Goal: Complete application form

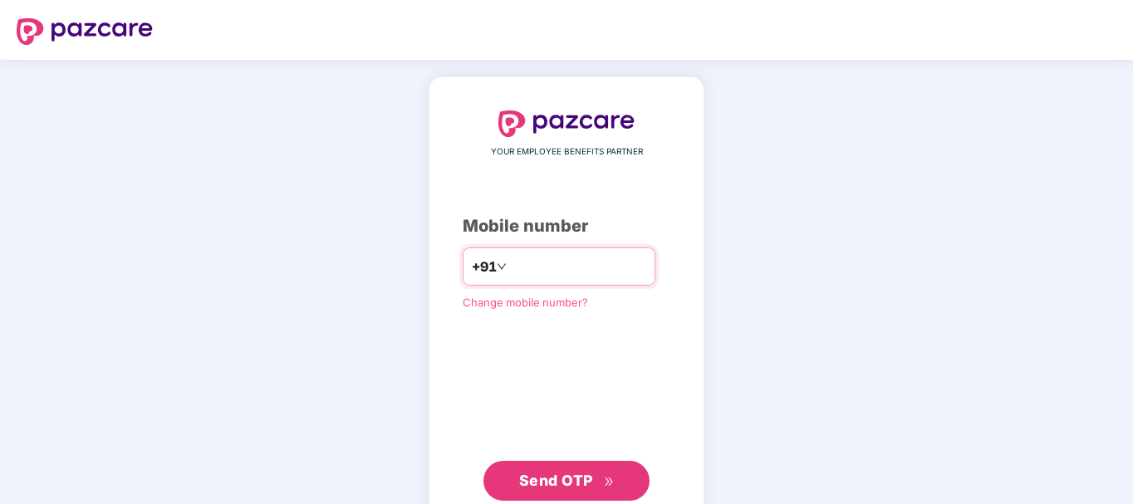
click at [560, 263] on input "number" at bounding box center [578, 266] width 136 height 27
type input "**********"
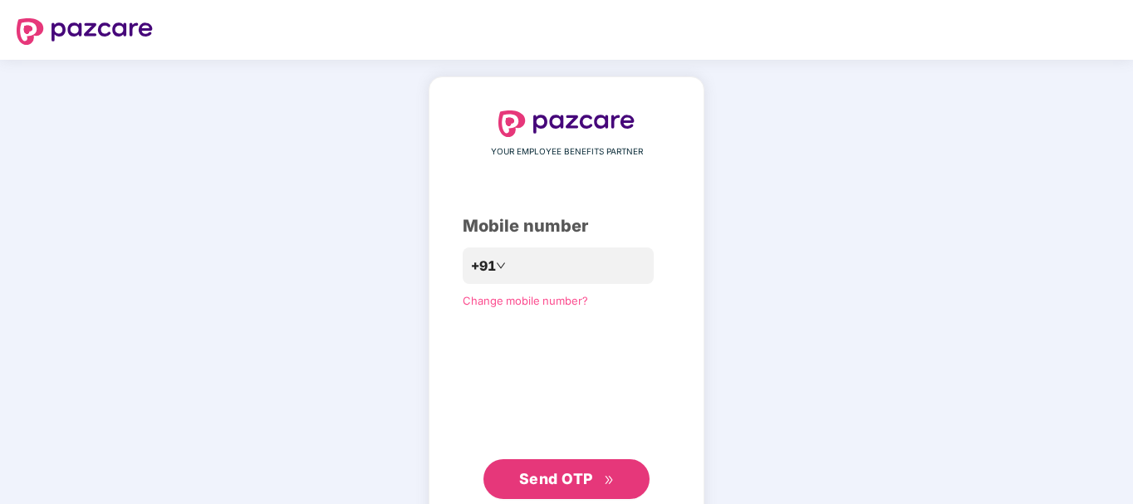
click at [565, 479] on span "Send OTP" at bounding box center [556, 478] width 74 height 17
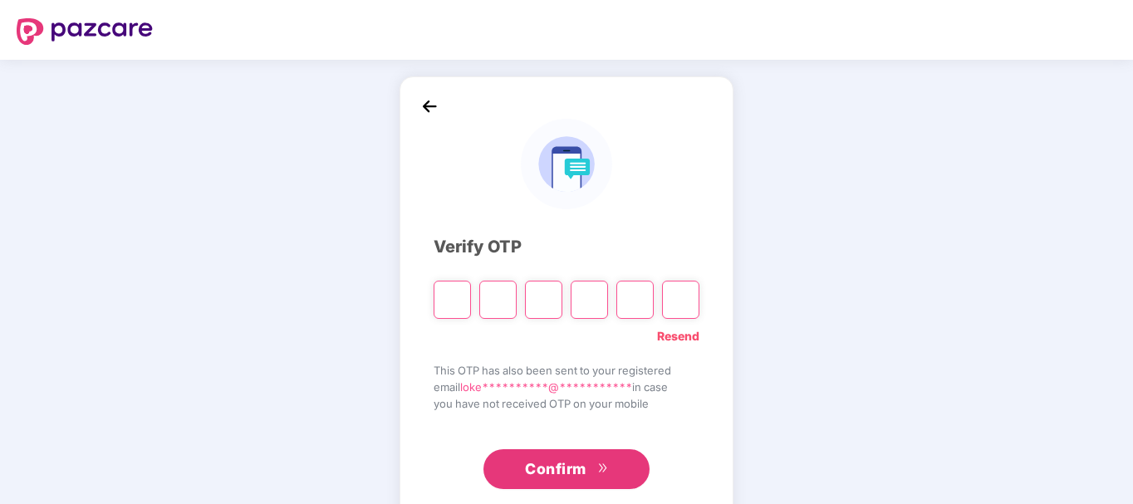
type input "*"
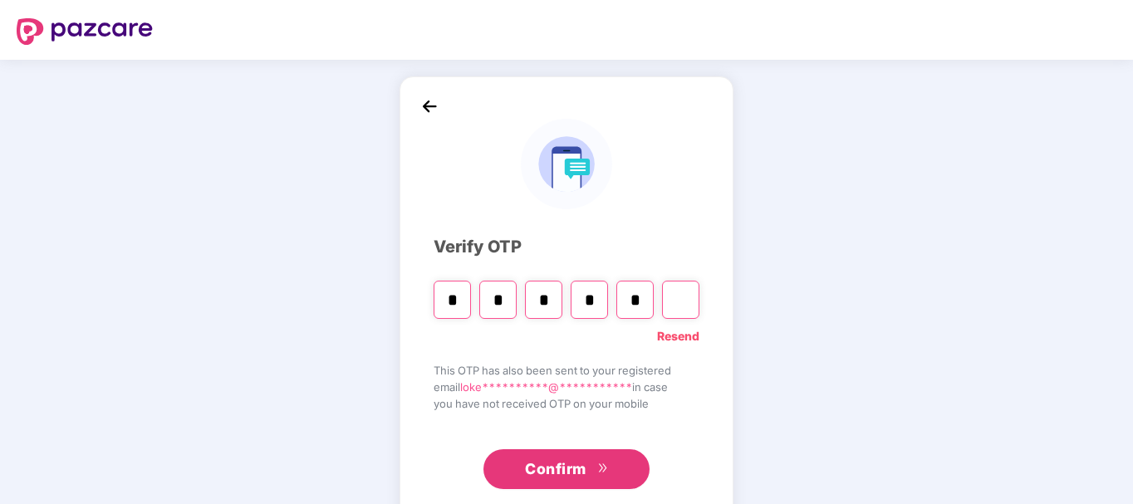
type input "*"
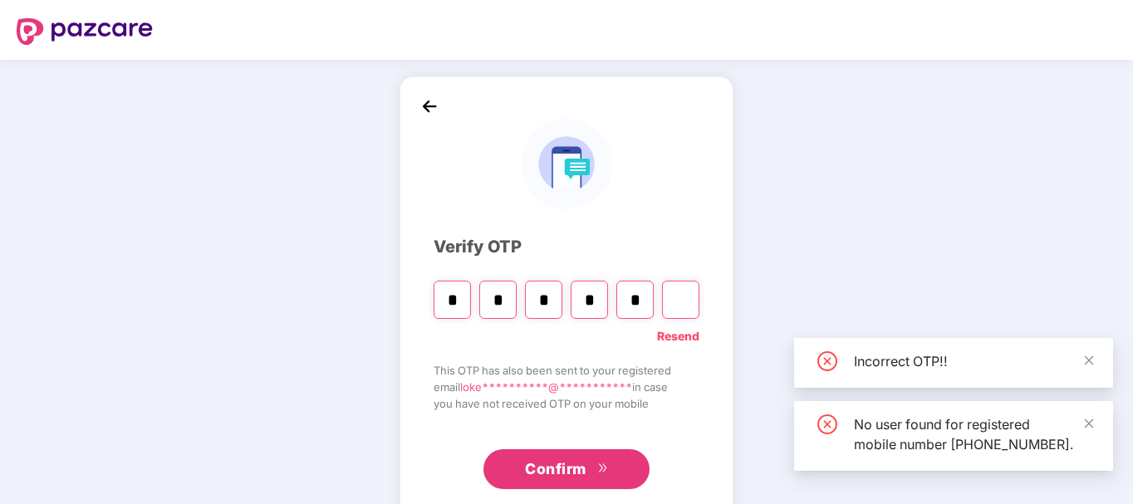
type input "*"
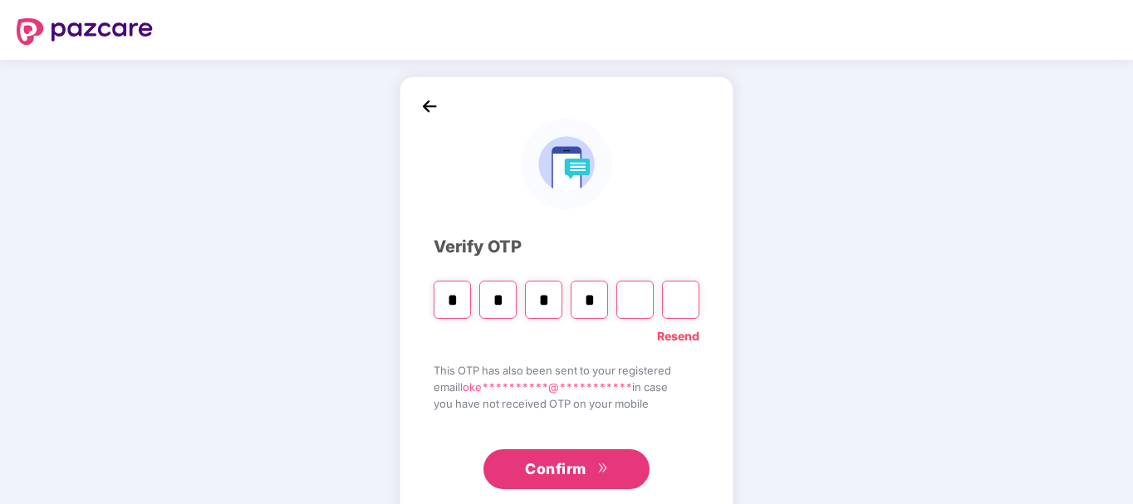
type input "*"
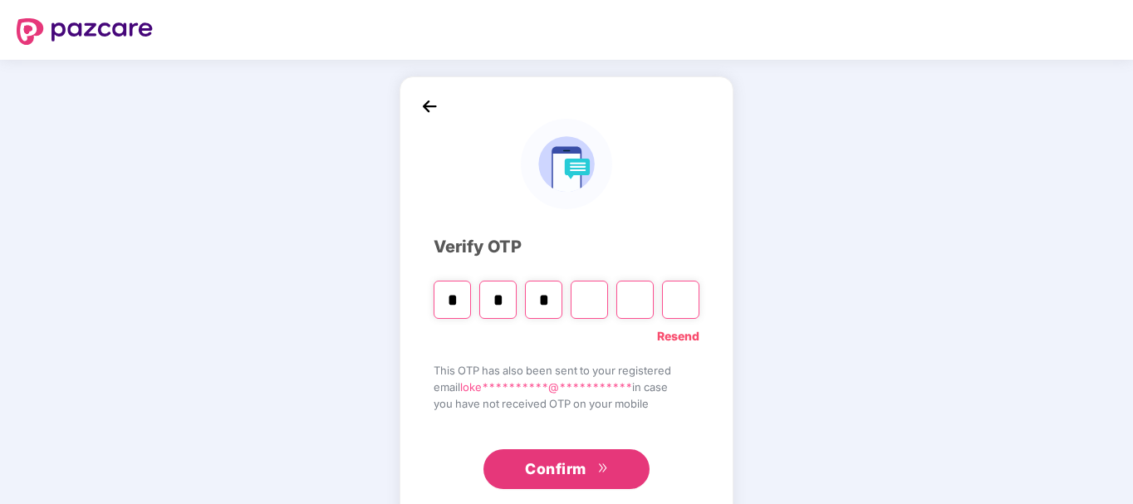
type input "*"
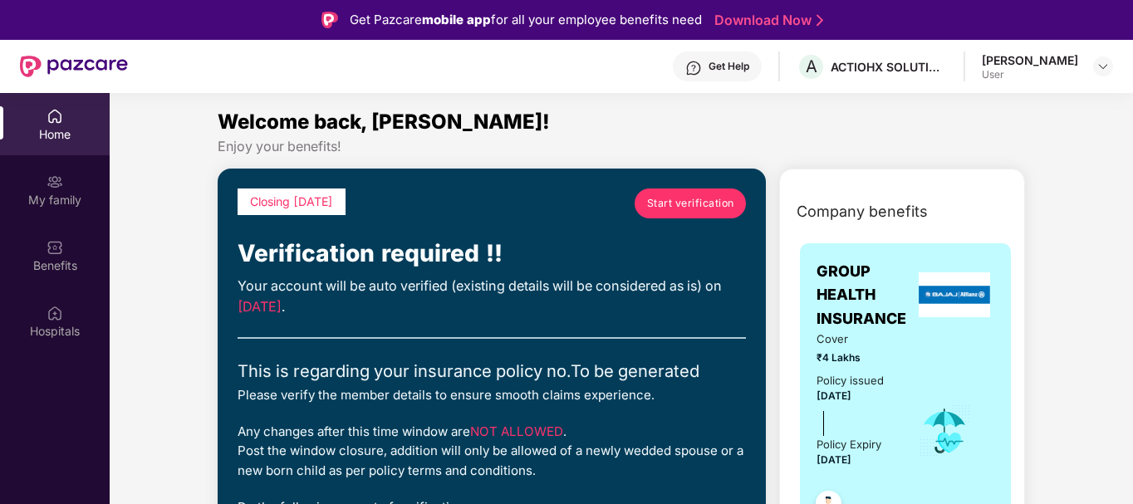
click at [716, 202] on span "Start verification" at bounding box center [690, 203] width 87 height 16
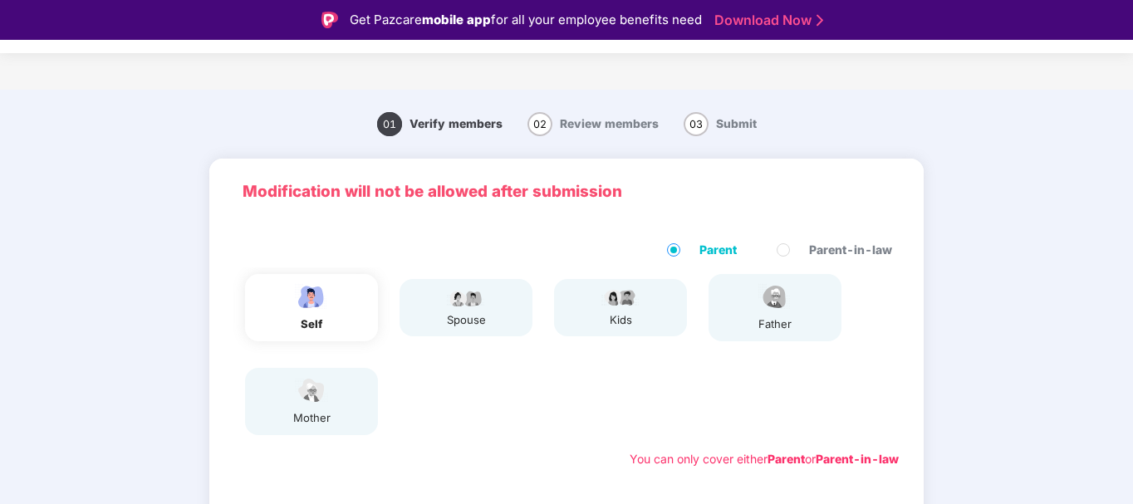
scroll to position [292, 0]
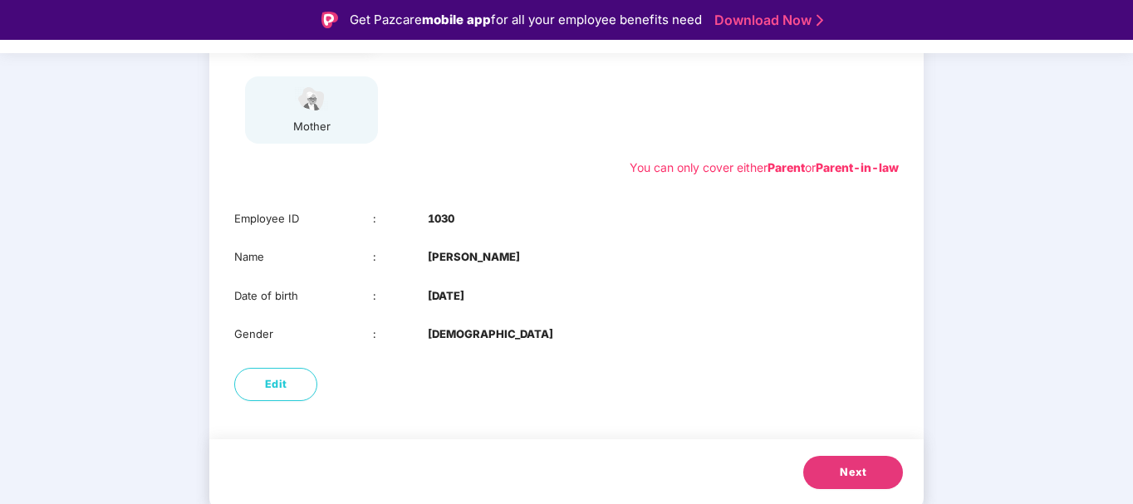
click at [856, 483] on button "Next" at bounding box center [853, 472] width 100 height 33
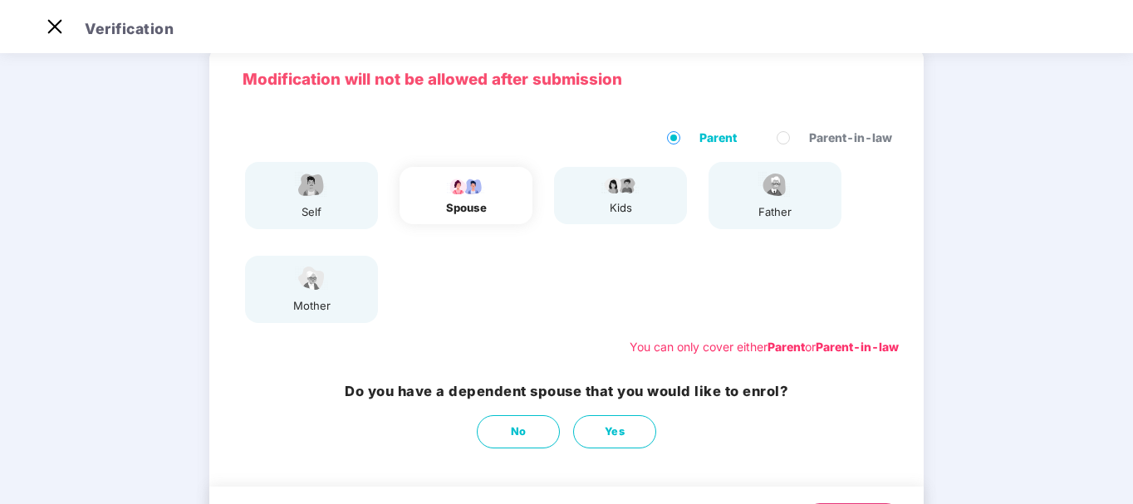
scroll to position [160, 0]
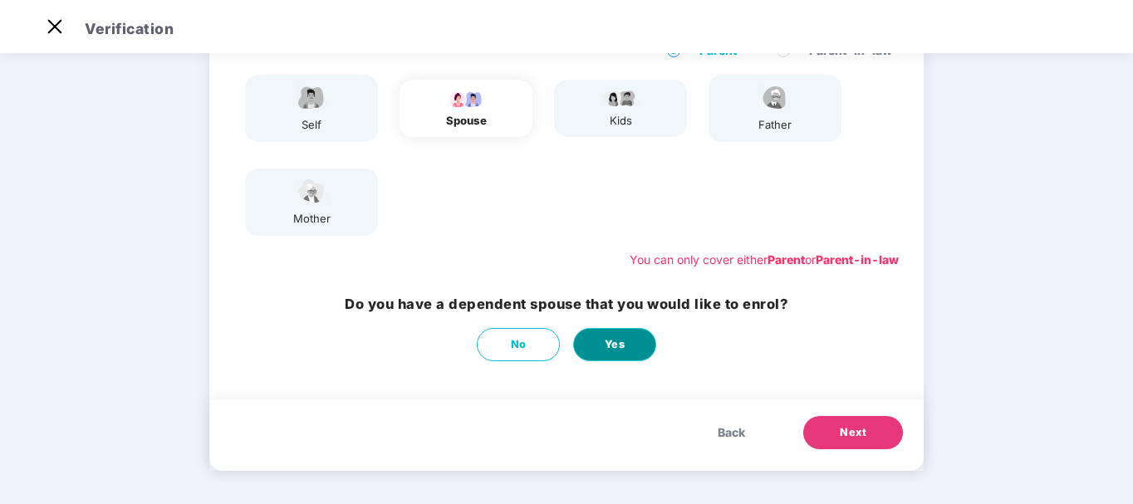
click at [629, 335] on button "Yes" at bounding box center [614, 344] width 83 height 33
select select "******"
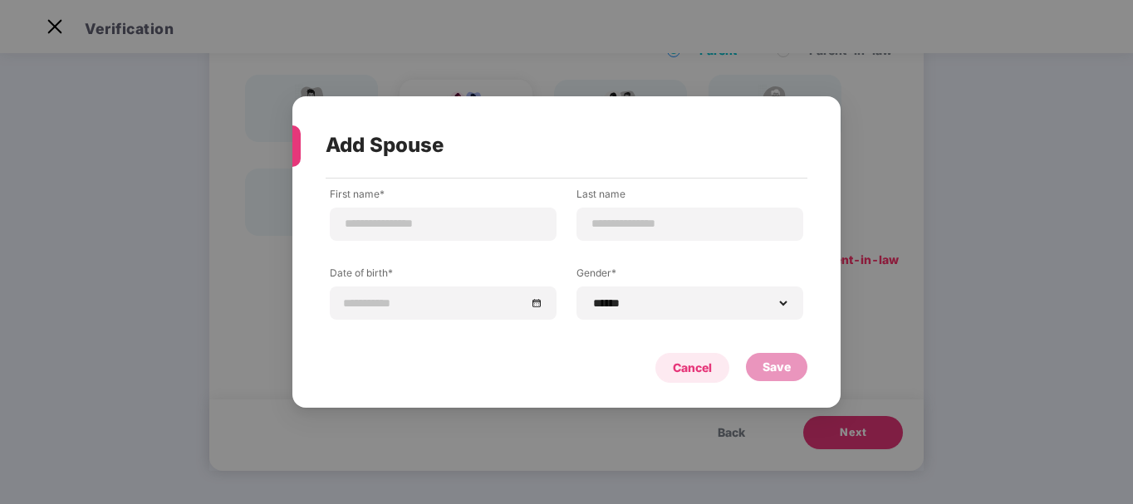
click at [680, 369] on div "Cancel" at bounding box center [692, 368] width 39 height 18
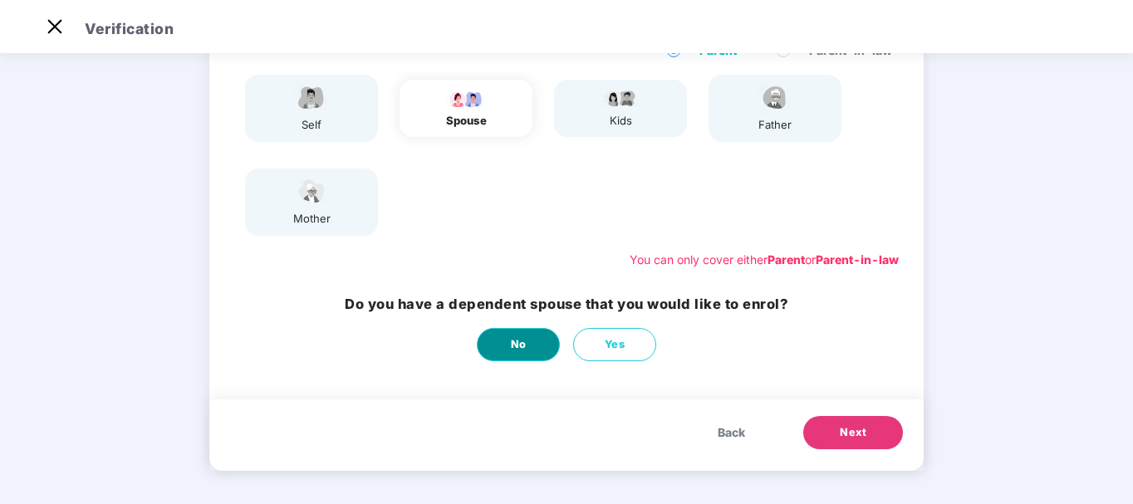
click at [523, 337] on span "No" at bounding box center [519, 345] width 16 height 17
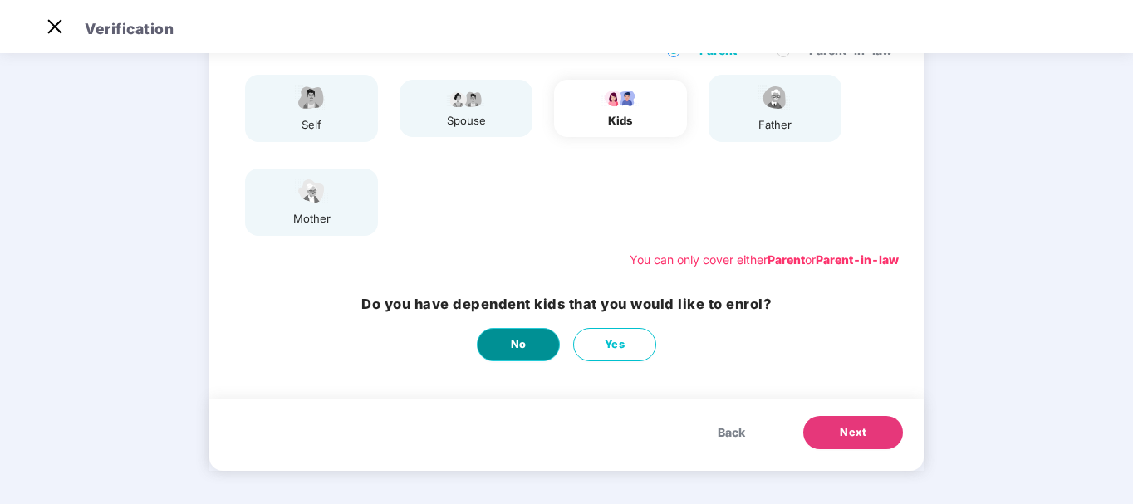
scroll to position [0, 0]
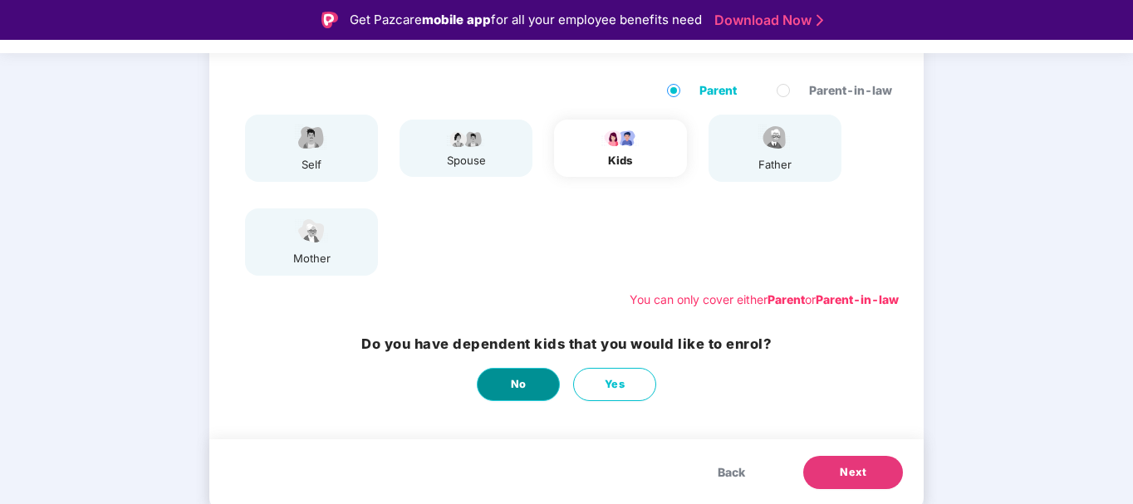
click at [531, 383] on button "No" at bounding box center [518, 384] width 83 height 33
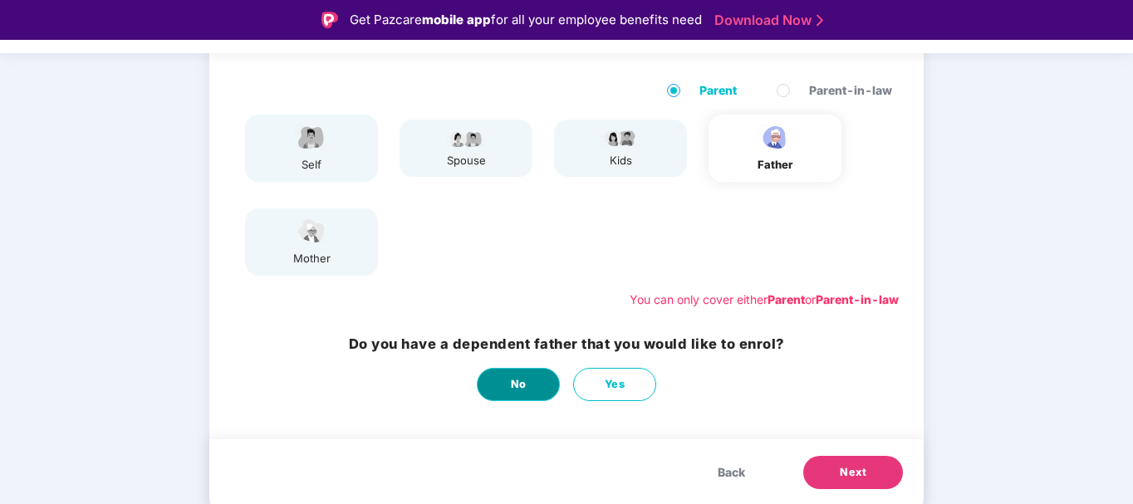
click at [502, 385] on button "No" at bounding box center [518, 384] width 83 height 33
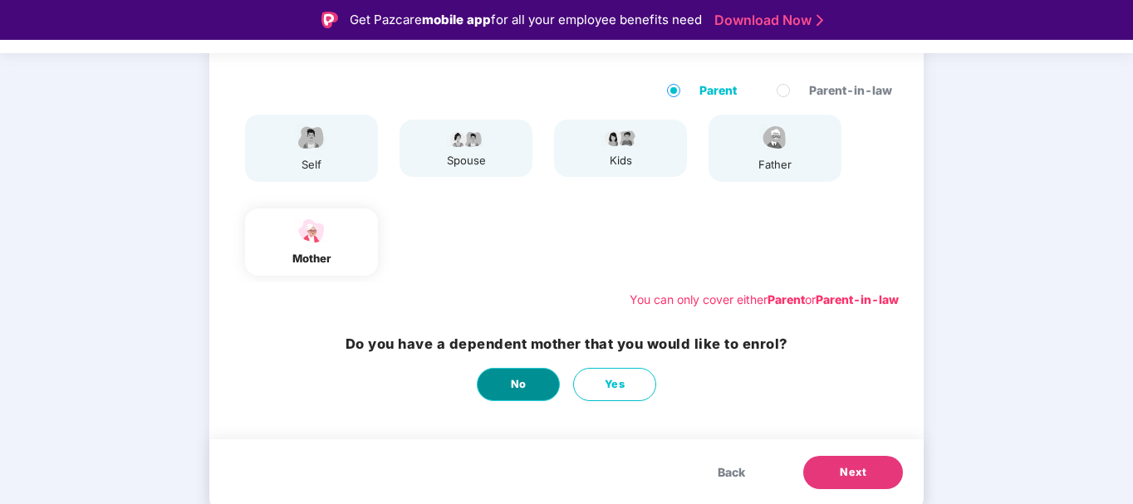
click at [502, 385] on button "No" at bounding box center [518, 384] width 83 height 33
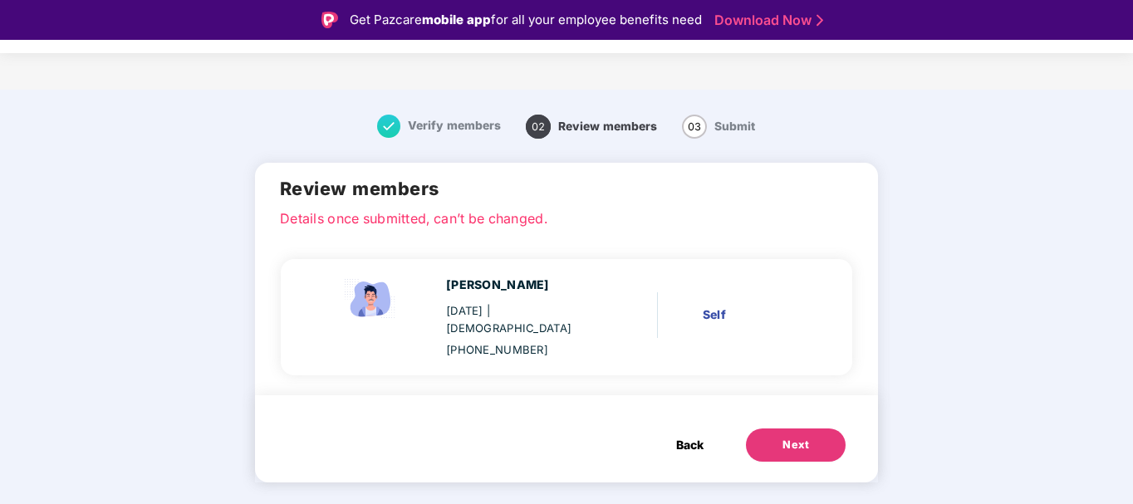
click at [806, 429] on button "Next" at bounding box center [796, 445] width 100 height 33
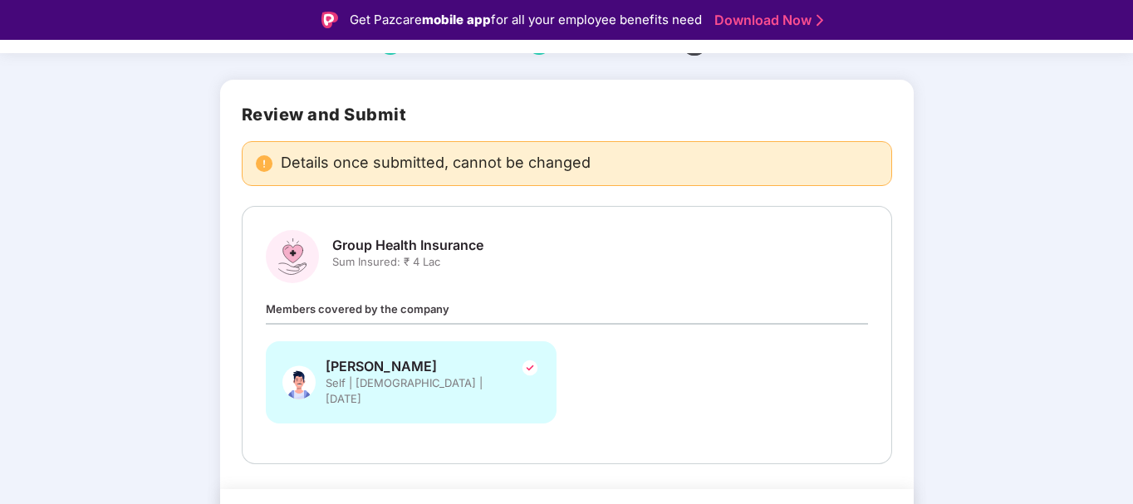
scroll to position [120, 0]
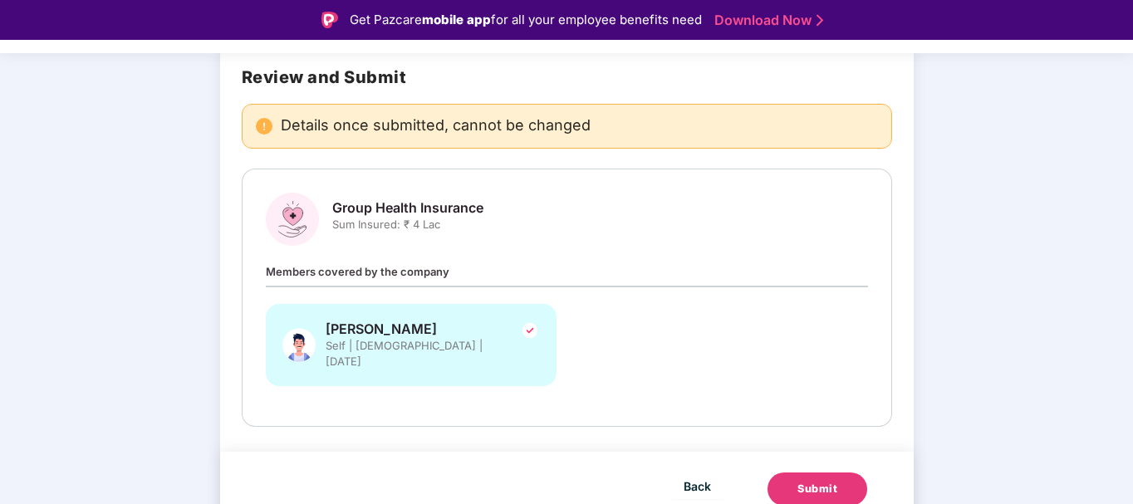
click at [339, 326] on span "[PERSON_NAME]" at bounding box center [417, 329] width 183 height 17
click at [688, 476] on span "Back" at bounding box center [697, 486] width 27 height 21
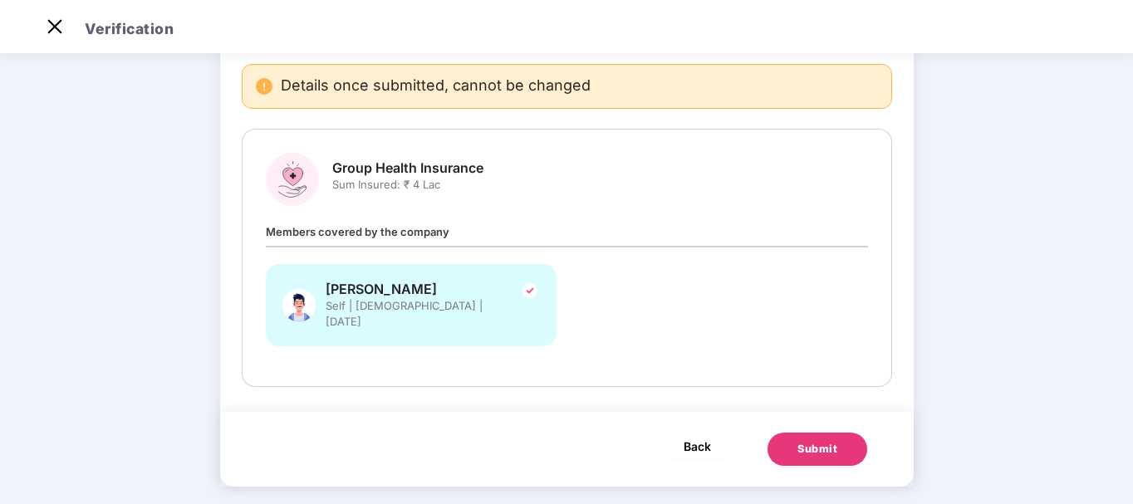
scroll to position [0, 0]
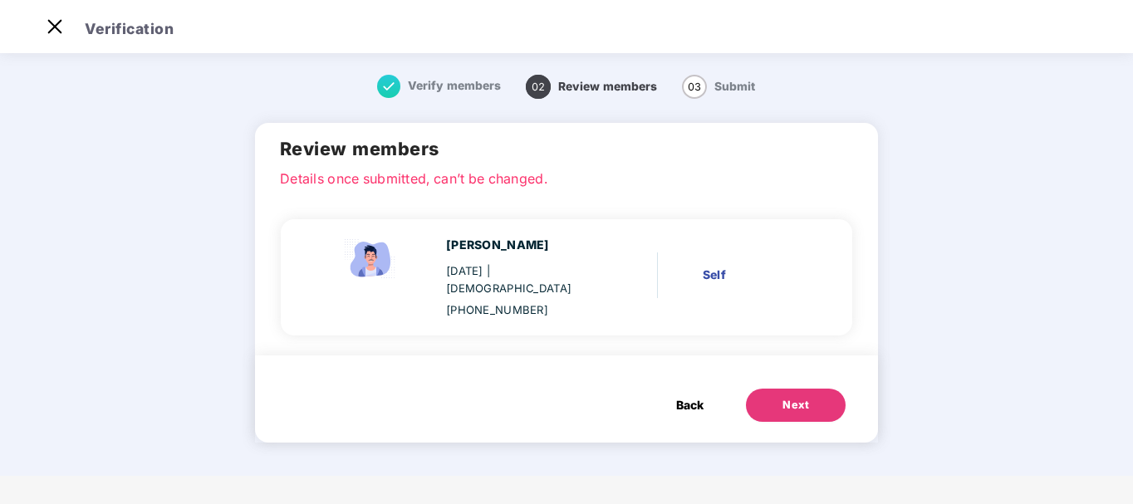
click at [681, 396] on span "Back" at bounding box center [689, 405] width 27 height 18
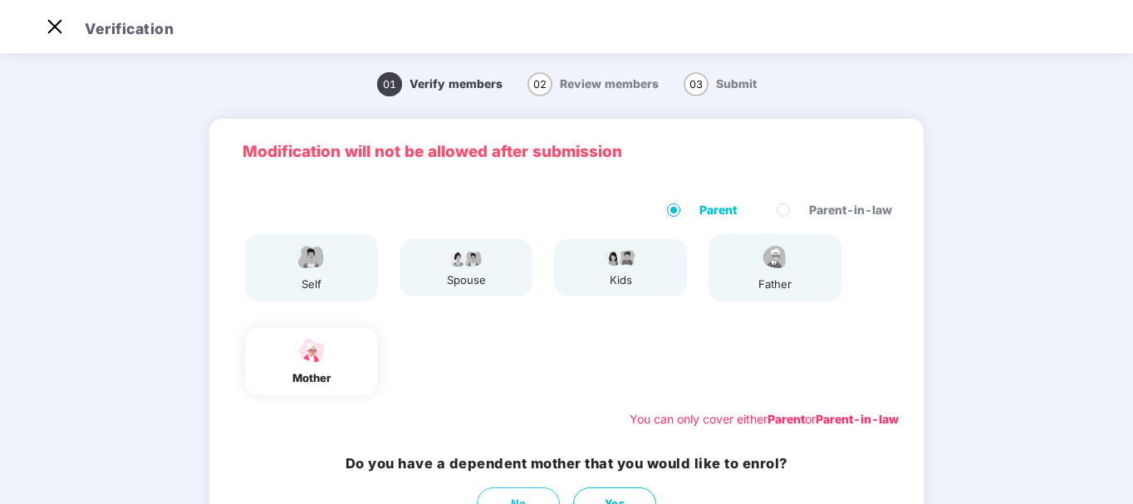
scroll to position [160, 0]
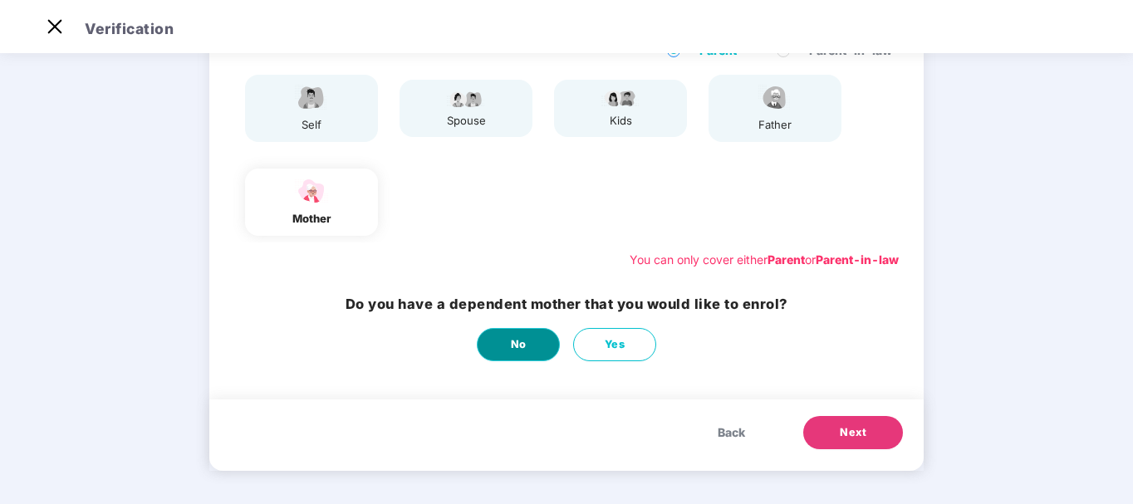
click at [522, 347] on span "No" at bounding box center [519, 345] width 16 height 17
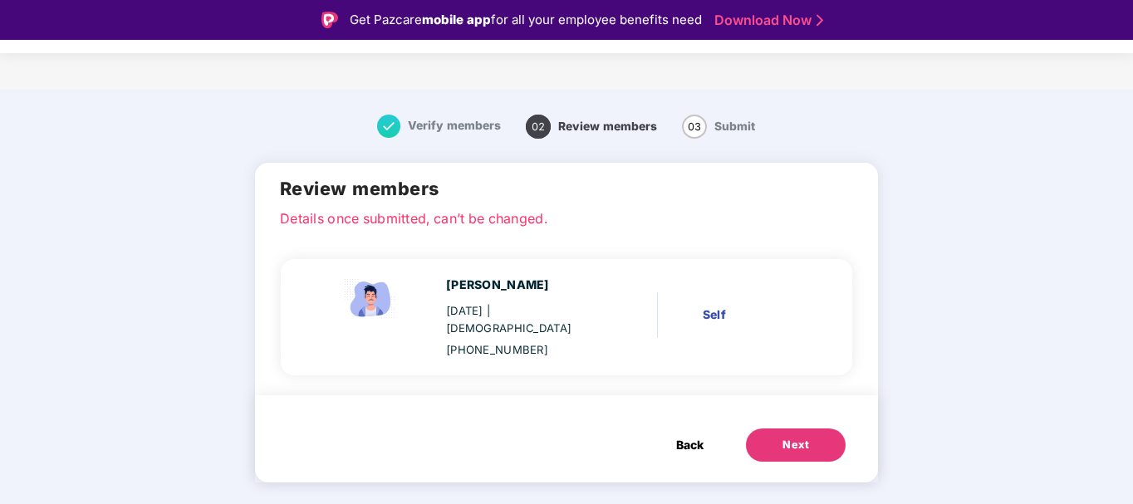
scroll to position [0, 0]
click at [787, 437] on div "Next" at bounding box center [796, 445] width 27 height 17
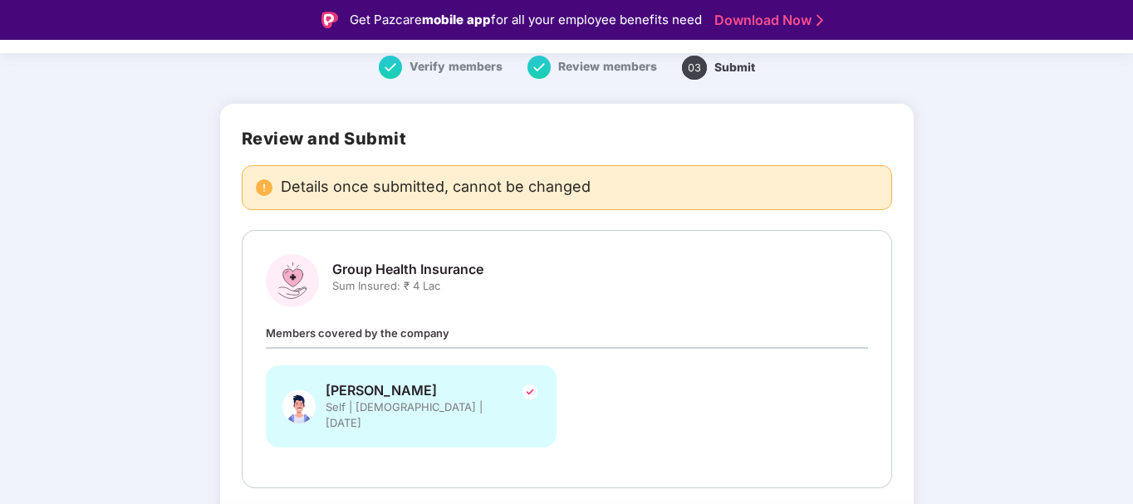
scroll to position [120, 0]
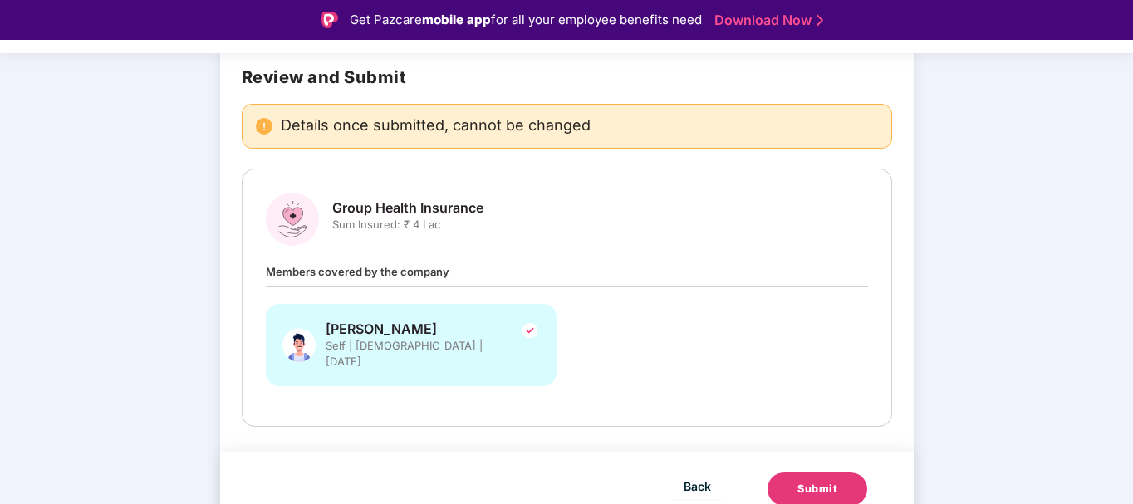
click at [823, 481] on div "Submit" at bounding box center [818, 489] width 40 height 17
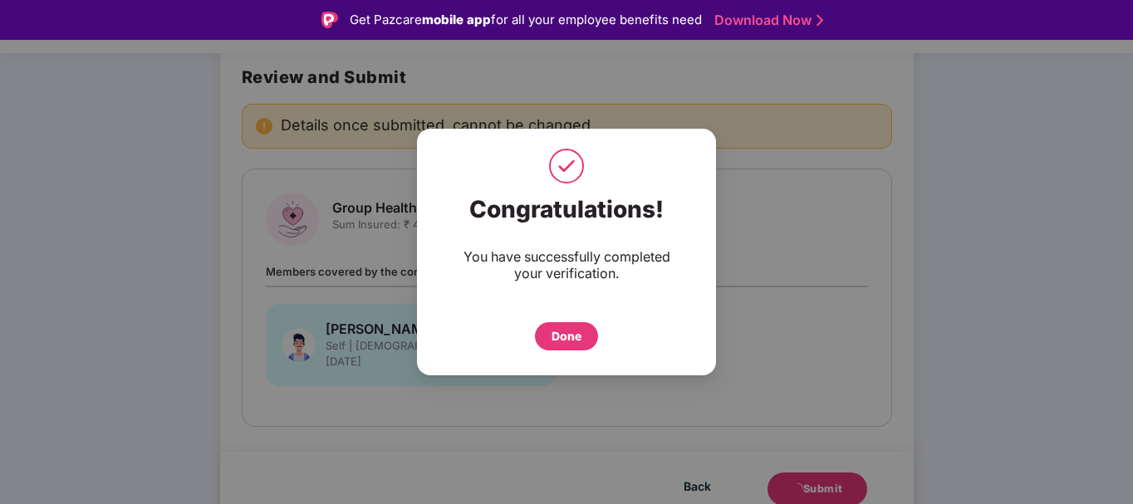
click at [583, 332] on div "Done" at bounding box center [566, 336] width 63 height 28
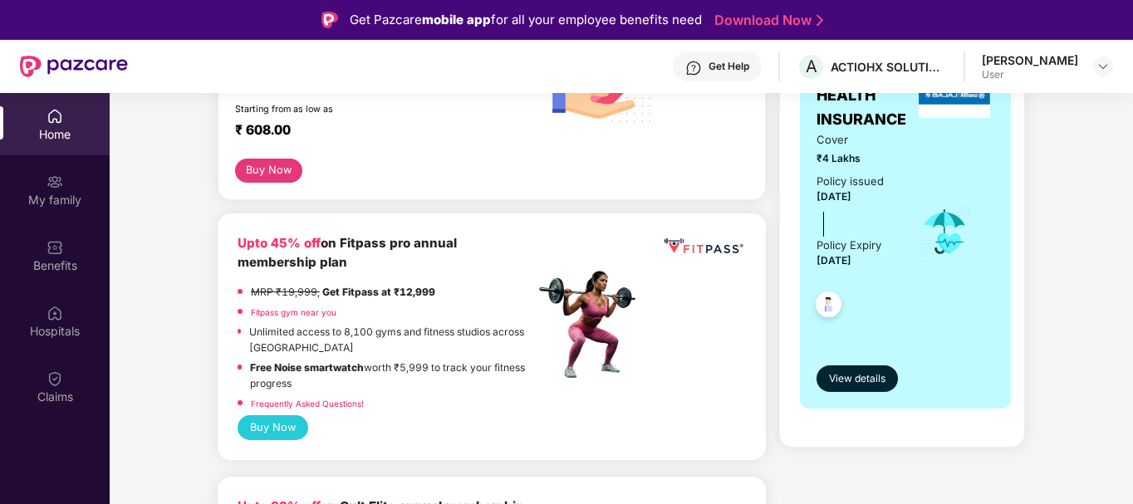
scroll to position [332, 0]
click at [305, 307] on link "Fitpass gym near you" at bounding box center [294, 312] width 86 height 10
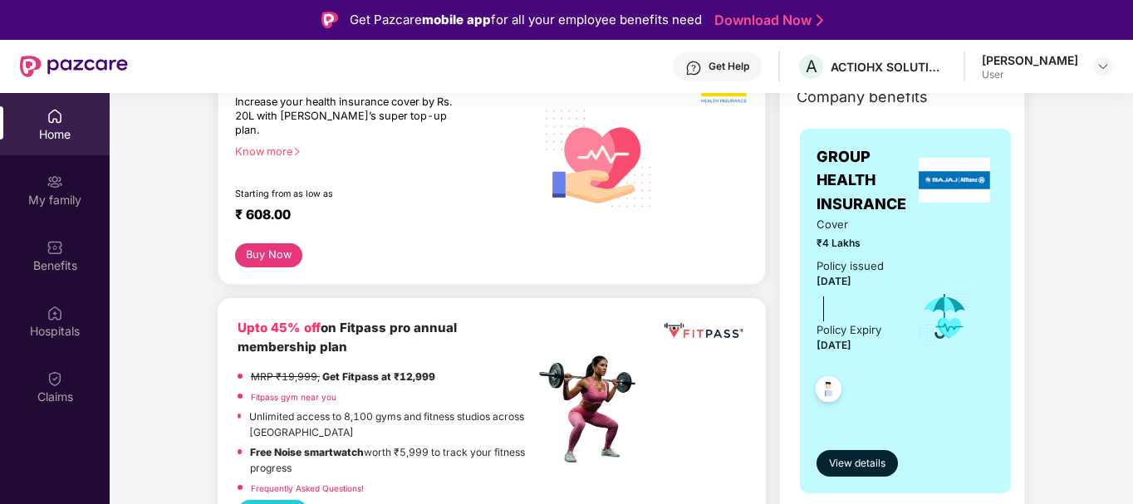
scroll to position [166, 0]
